Goal: Task Accomplishment & Management: Manage account settings

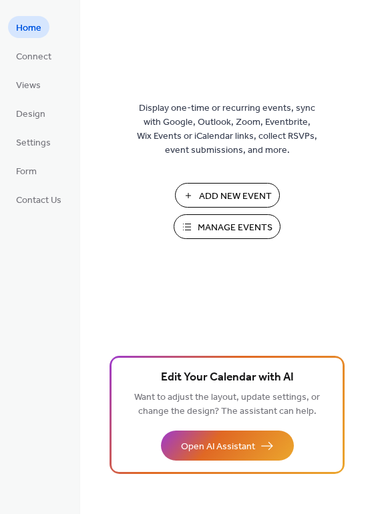
click at [247, 239] on div "Add New Event Manage Events 🚀 Upgrade" at bounding box center [227, 215] width 134 height 65
click at [248, 231] on span "Manage Events" at bounding box center [235, 228] width 75 height 14
click at [212, 230] on span "Manage Events" at bounding box center [235, 228] width 75 height 14
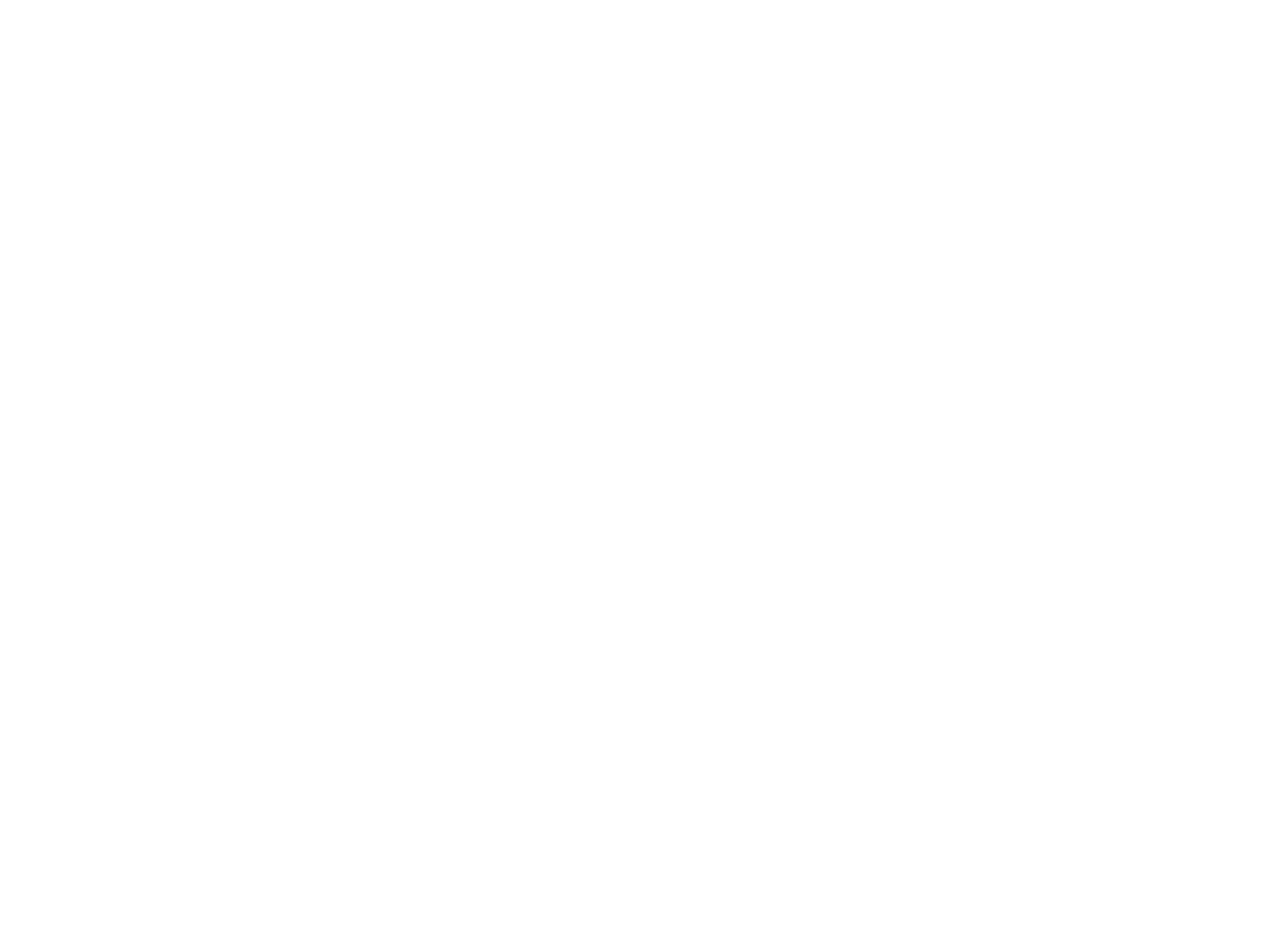
click at [397, 299] on div at bounding box center [644, 470] width 1288 height 941
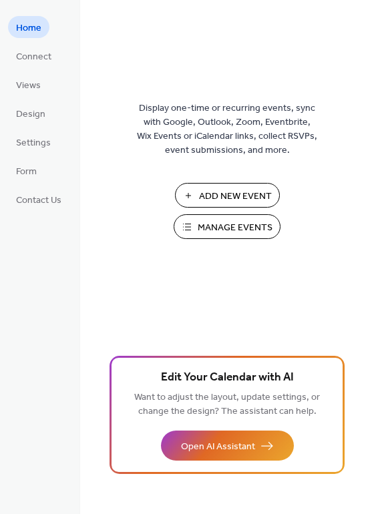
click at [232, 224] on span "Manage Events" at bounding box center [235, 228] width 75 height 14
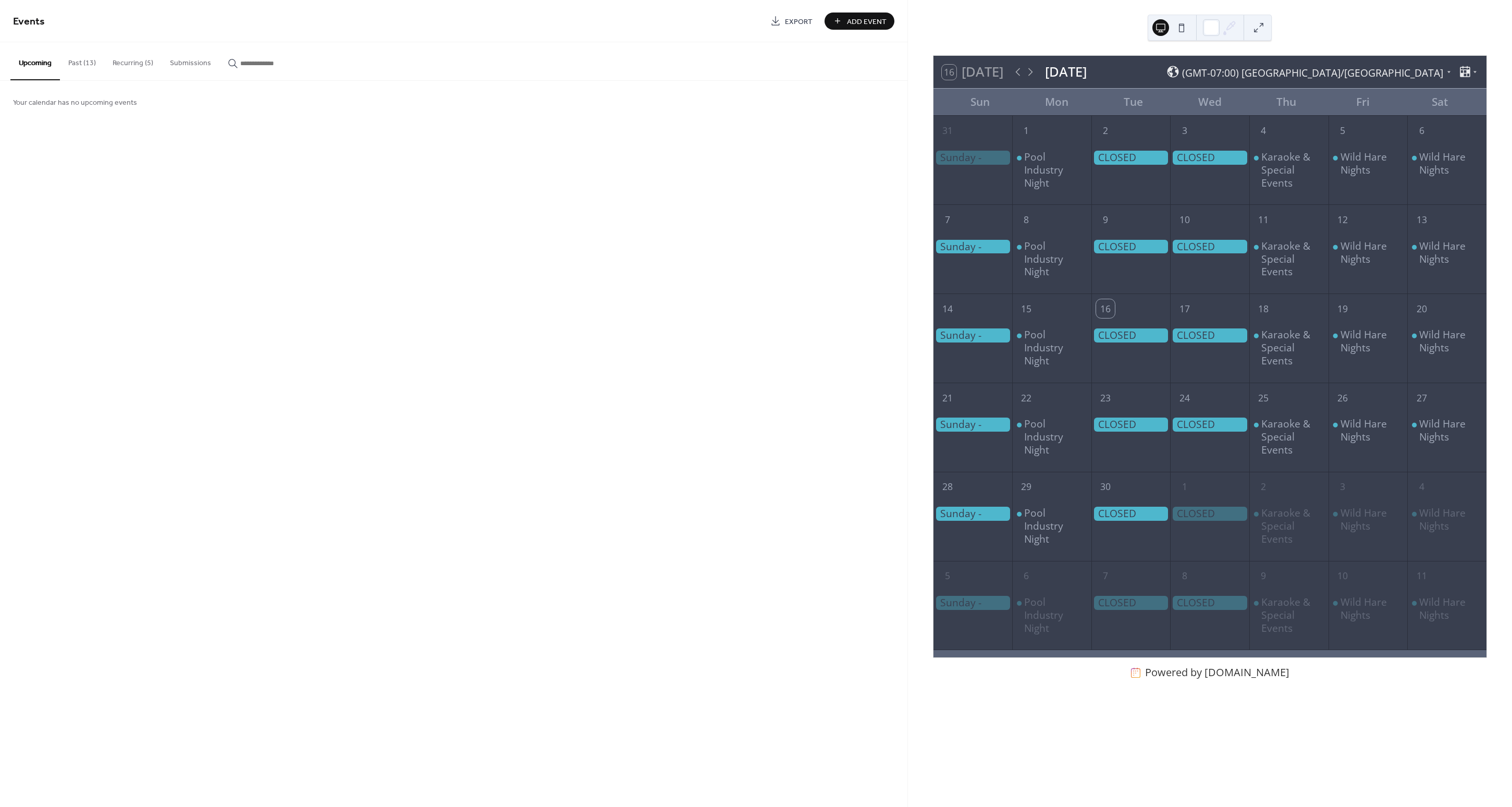
click at [128, 60] on button "Recurring (5)" at bounding box center [133, 60] width 57 height 37
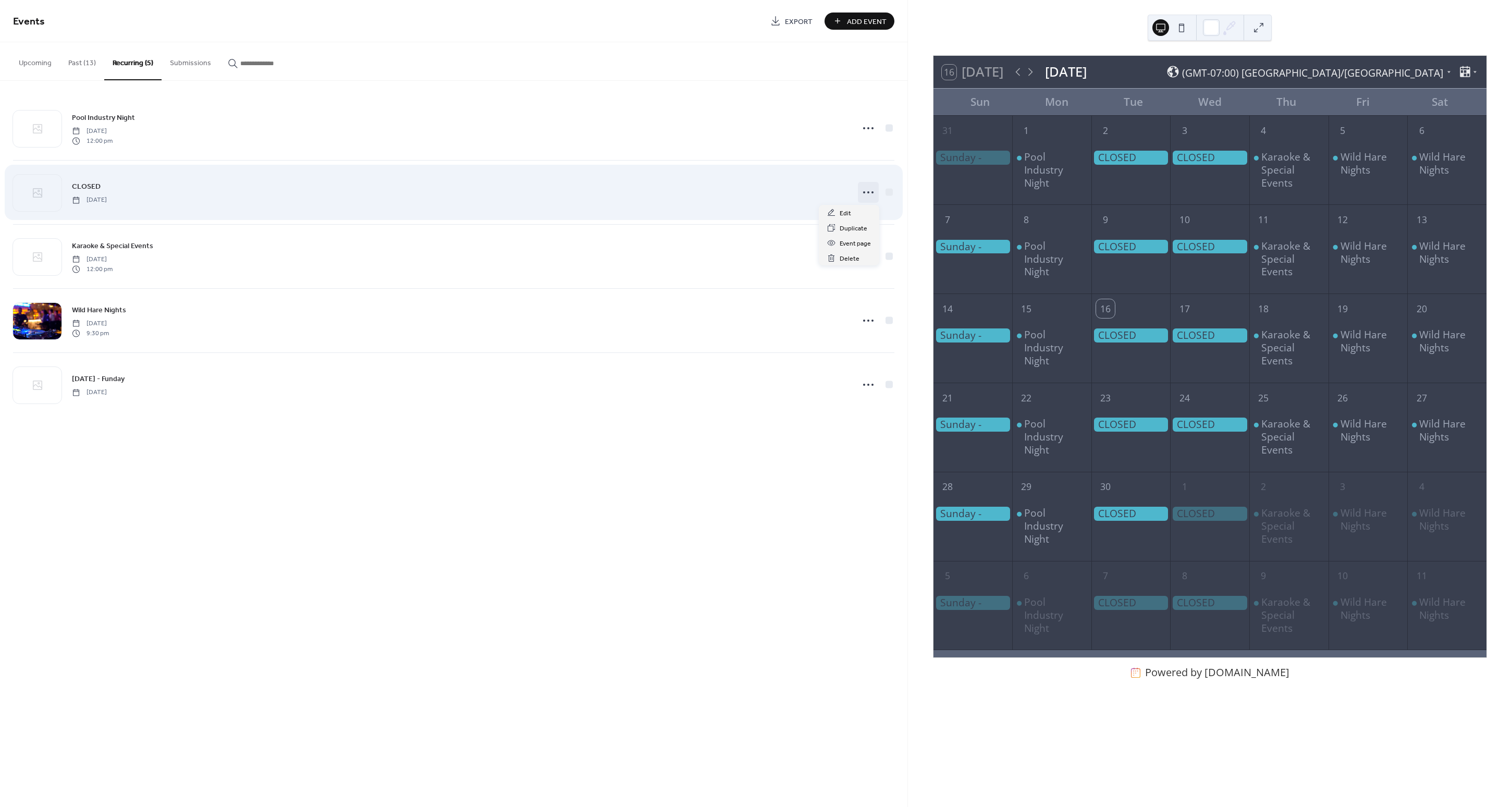
click at [868, 197] on icon at bounding box center [868, 192] width 16 height 16
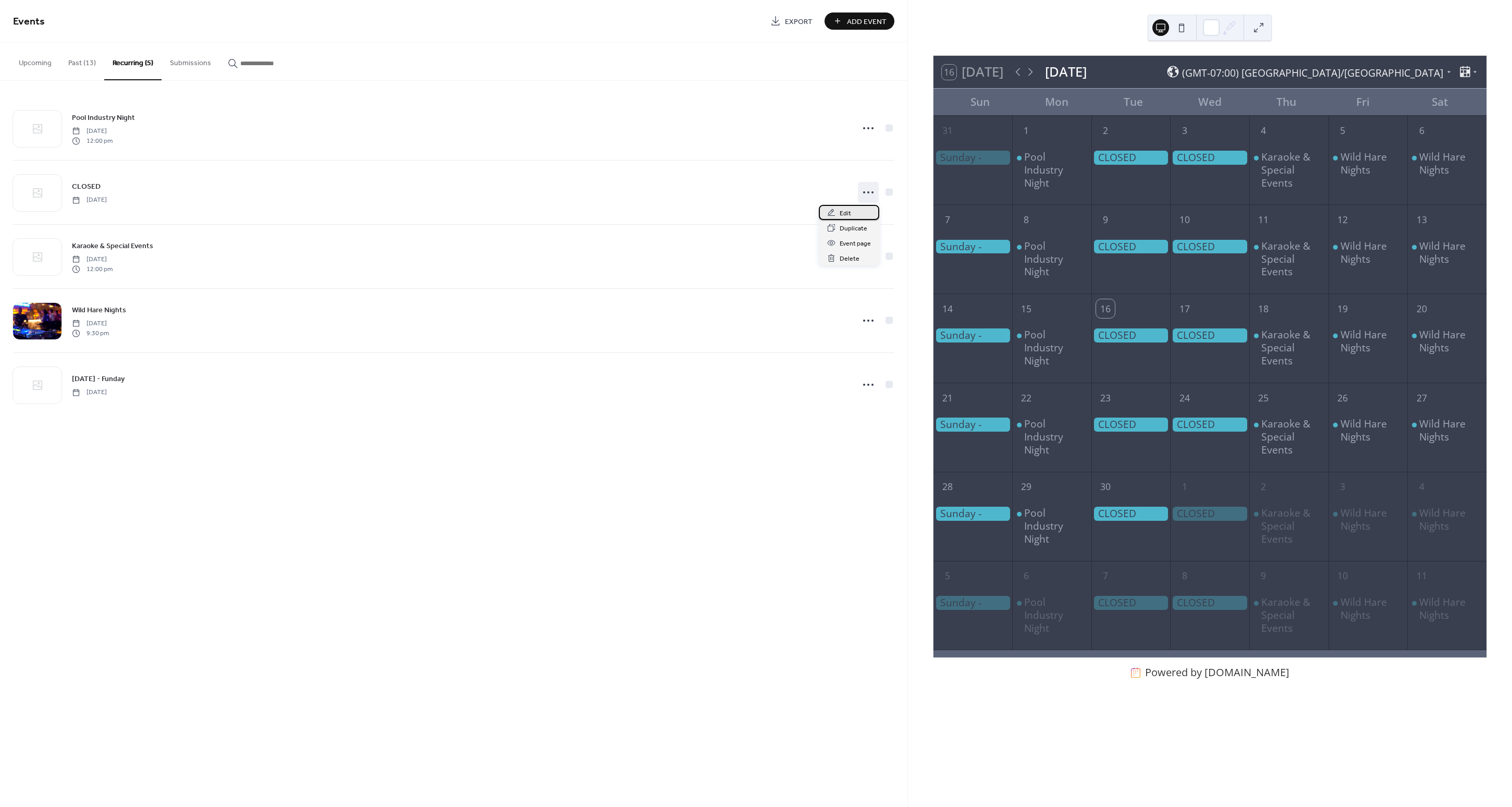
click at [847, 217] on span "Edit" at bounding box center [845, 214] width 12 height 11
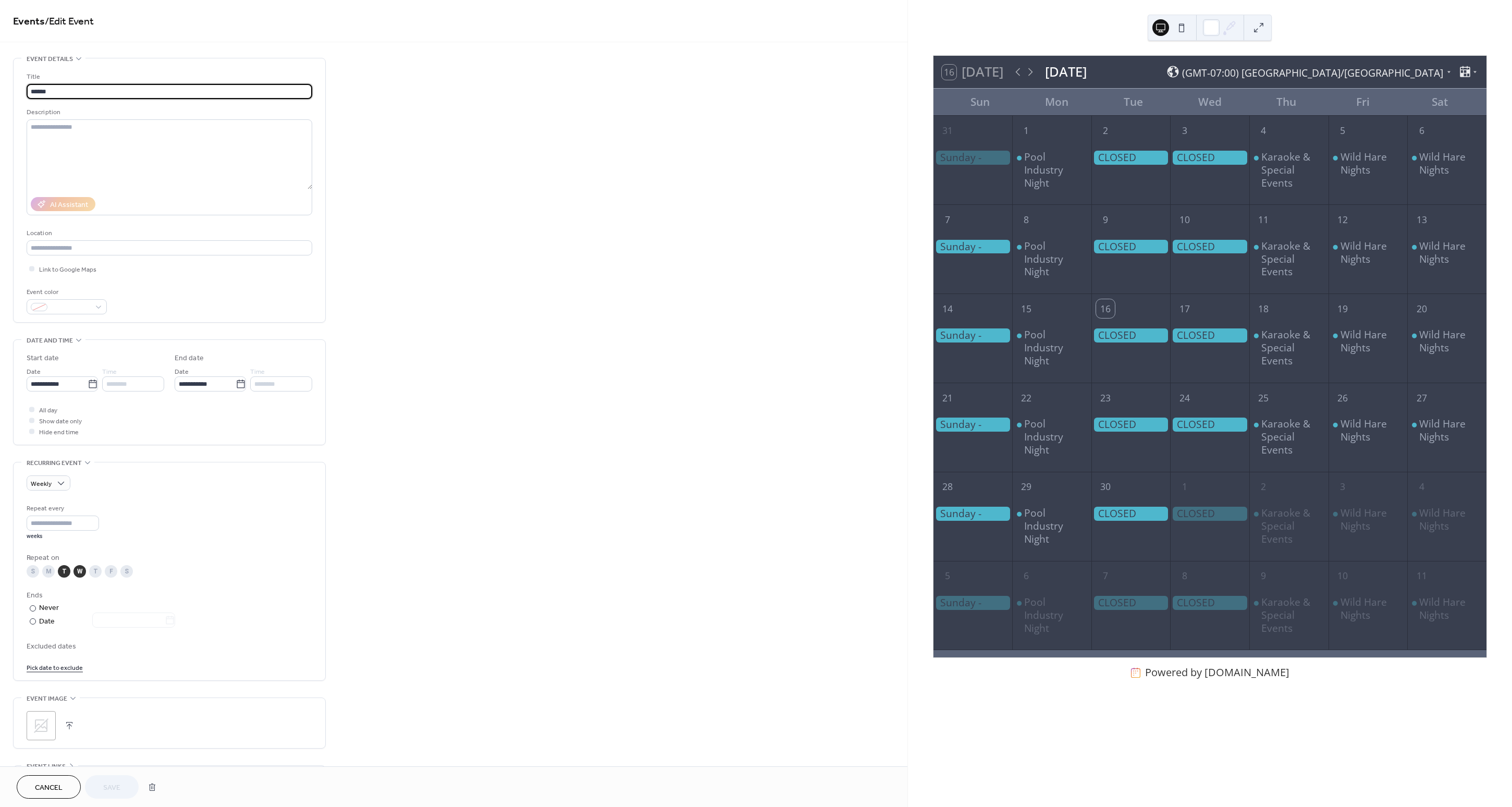
drag, startPoint x: 70, startPoint y: 90, endPoint x: -49, endPoint y: 72, distance: 120.4
click at [0, 72] on html "**********" at bounding box center [756, 404] width 1512 height 807
type input "**********"
click at [106, 794] on span "Save" at bounding box center [112, 788] width 17 height 11
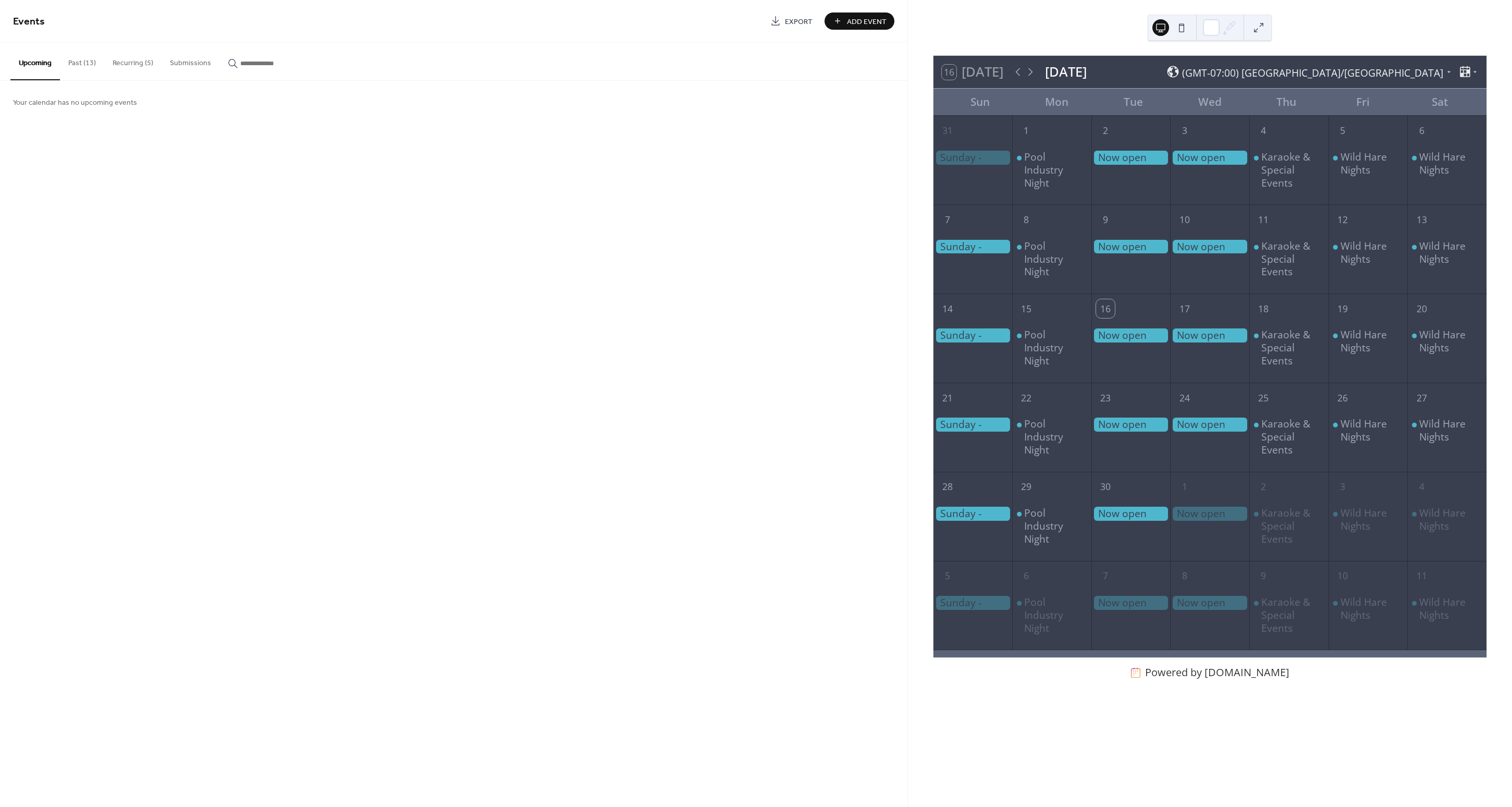
click at [1137, 247] on div at bounding box center [1131, 247] width 80 height 14
